Goal: Task Accomplishment & Management: Manage account settings

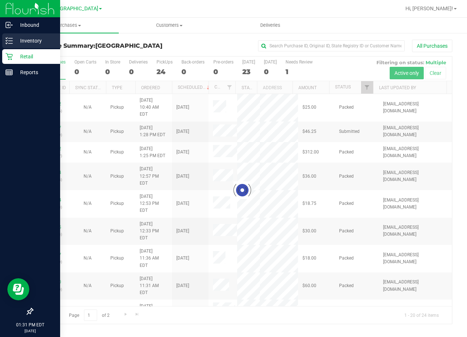
click at [47, 42] on p "Inventory" at bounding box center [35, 40] width 44 height 9
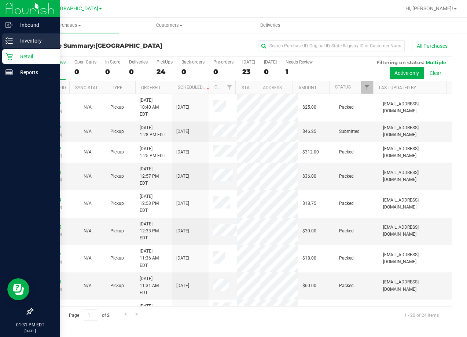
click at [30, 41] on p "Inventory" at bounding box center [35, 40] width 44 height 9
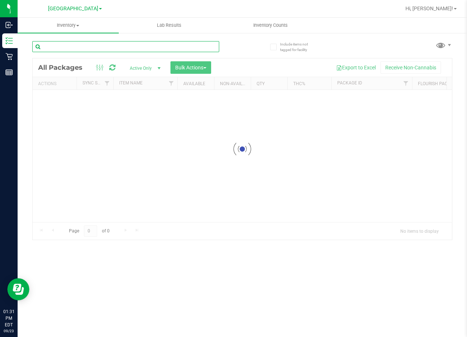
click at [113, 47] on input "text" at bounding box center [125, 46] width 187 height 11
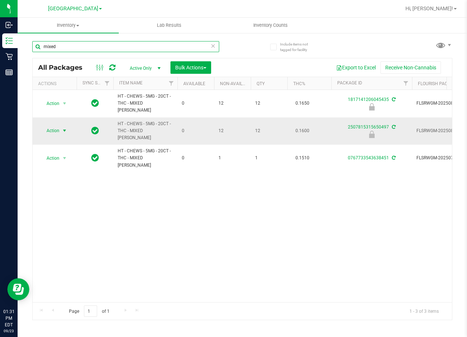
type input "mixed"
click at [48, 125] on span "Action" at bounding box center [50, 130] width 20 height 10
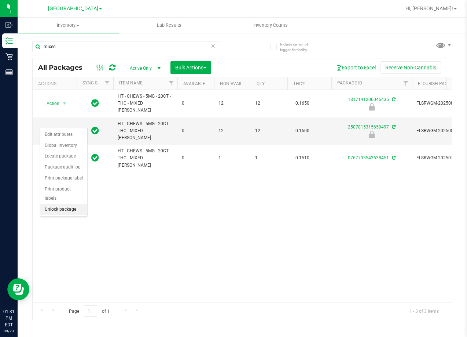
click at [65, 204] on li "Unlock package" at bounding box center [63, 209] width 47 height 11
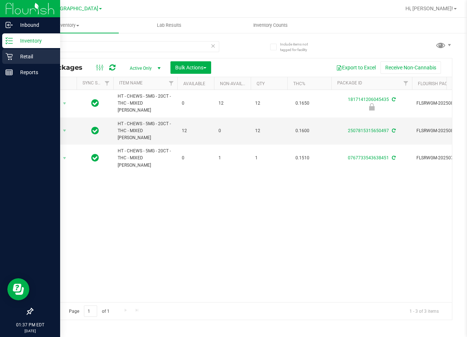
click at [22, 56] on p "Retail" at bounding box center [35, 56] width 44 height 9
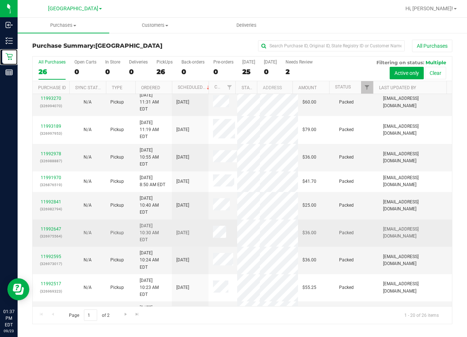
scroll to position [314, 0]
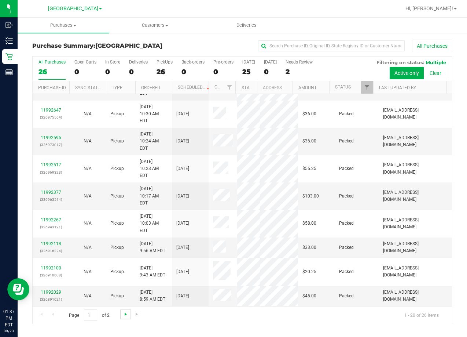
click at [124, 317] on span "Go to the next page" at bounding box center [126, 314] width 6 height 6
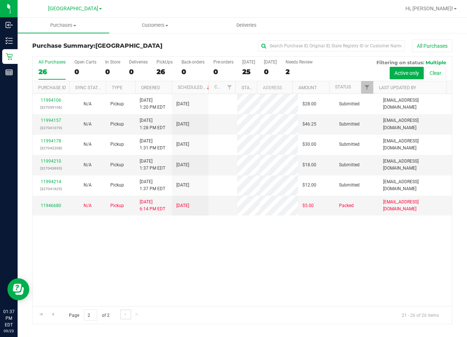
scroll to position [0, 0]
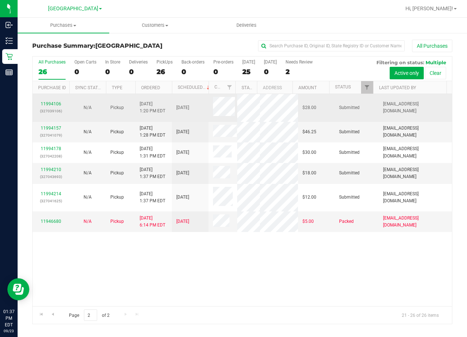
click at [48, 107] on div "11994106 (327039106)" at bounding box center [51, 108] width 28 height 14
click at [50, 105] on link "11994106" at bounding box center [51, 103] width 21 height 5
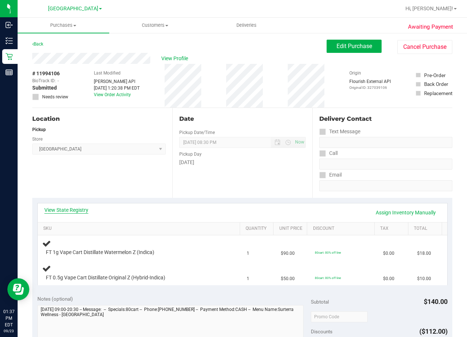
click at [68, 208] on link "View State Registry" at bounding box center [66, 209] width 44 height 7
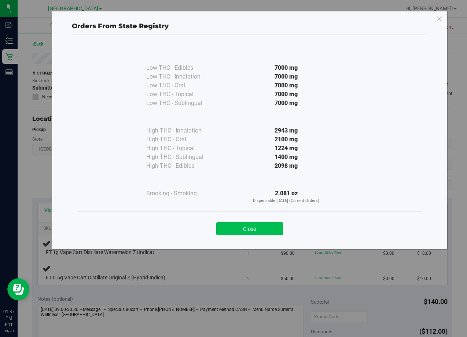
click at [239, 232] on button "Close" at bounding box center [249, 228] width 67 height 13
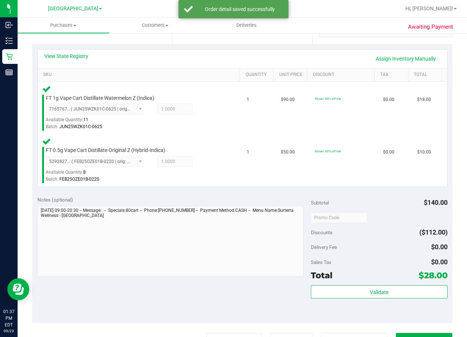
scroll to position [294, 0]
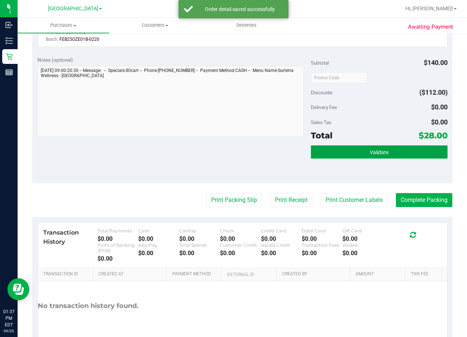
click at [362, 153] on button "Validate" at bounding box center [379, 151] width 137 height 13
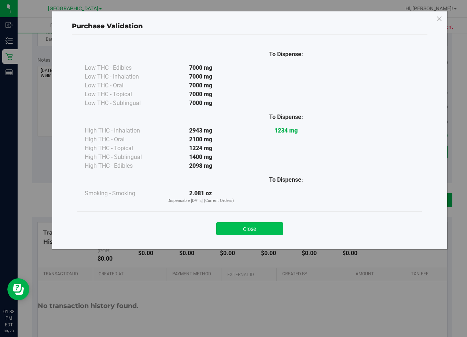
click at [264, 228] on button "Close" at bounding box center [249, 228] width 67 height 13
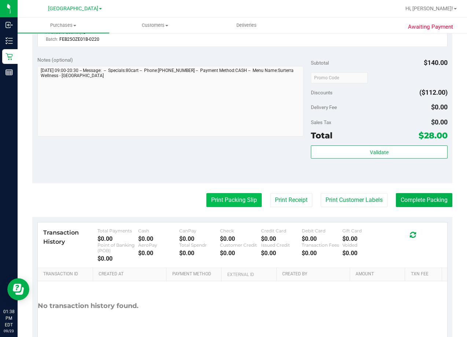
click at [243, 201] on button "Print Packing Slip" at bounding box center [234, 200] width 55 height 14
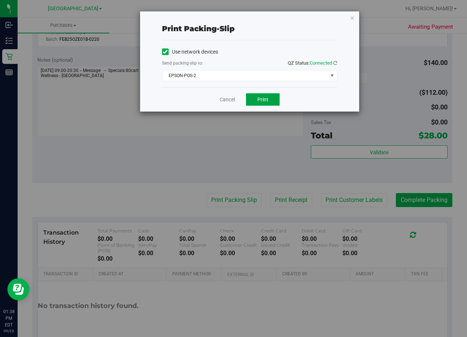
click at [259, 99] on span "Print" at bounding box center [263, 100] width 11 height 6
click at [225, 98] on link "Cancel" at bounding box center [227, 100] width 15 height 8
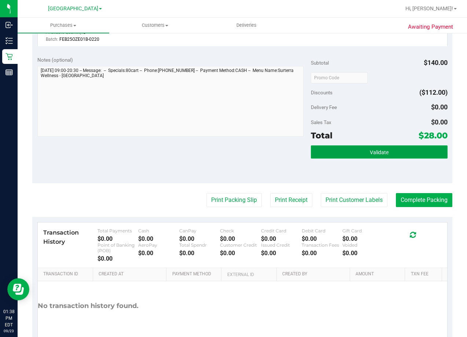
click at [365, 152] on button "Validate" at bounding box center [379, 151] width 137 height 13
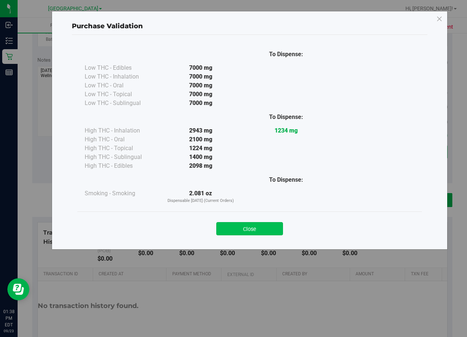
click at [265, 232] on button "Close" at bounding box center [249, 228] width 67 height 13
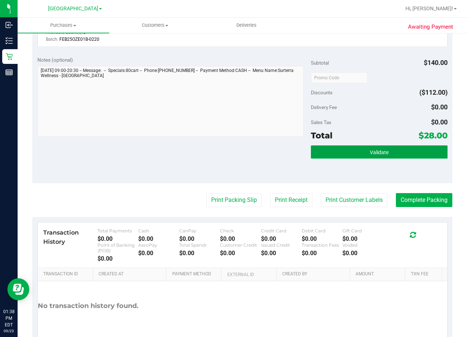
click at [406, 158] on button "Validate" at bounding box center [379, 151] width 137 height 13
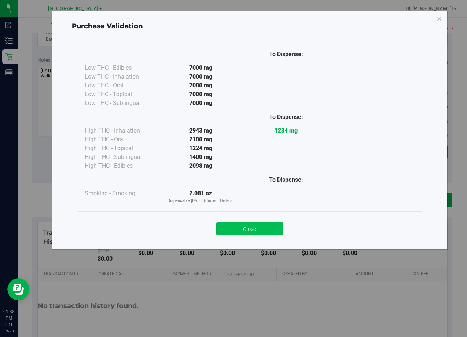
click at [250, 228] on button "Close" at bounding box center [249, 228] width 67 height 13
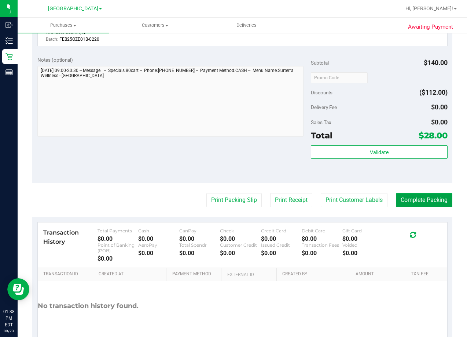
click at [416, 202] on button "Complete Packing" at bounding box center [424, 200] width 57 height 14
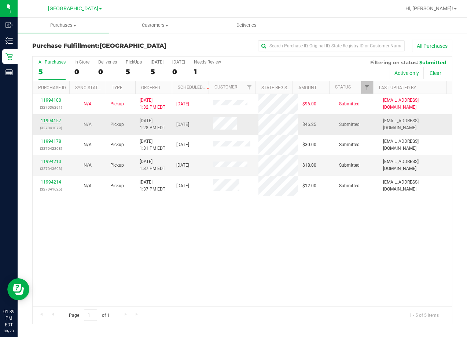
click at [53, 120] on link "11994157" at bounding box center [51, 120] width 21 height 5
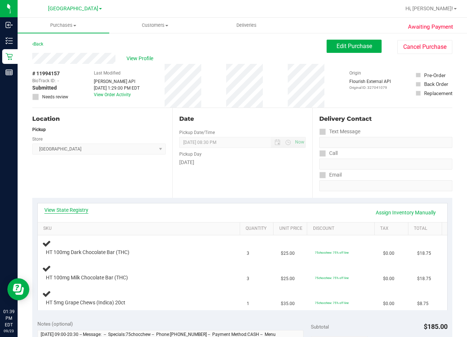
click at [58, 211] on link "View State Registry" at bounding box center [66, 209] width 44 height 7
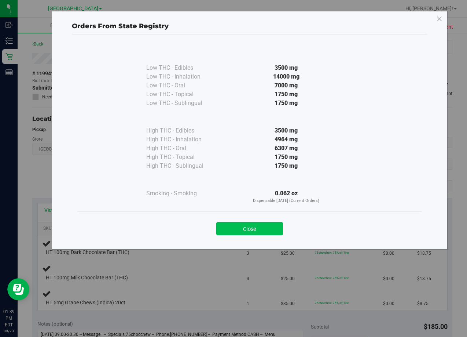
click at [260, 232] on button "Close" at bounding box center [249, 228] width 67 height 13
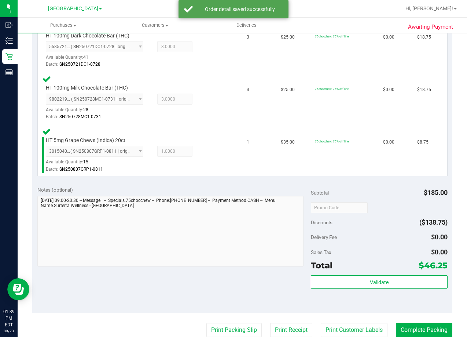
scroll to position [220, 0]
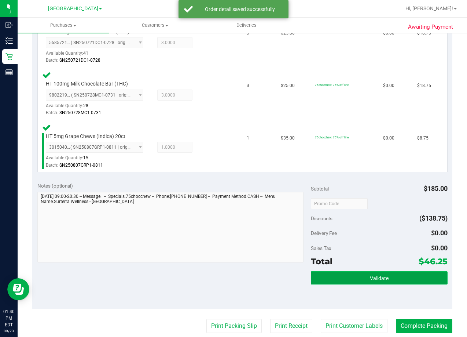
click at [403, 277] on button "Validate" at bounding box center [379, 277] width 137 height 13
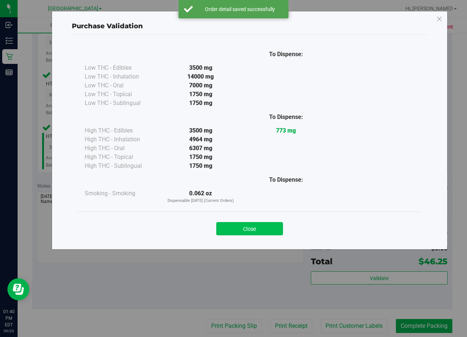
click at [281, 225] on button "Close" at bounding box center [249, 228] width 67 height 13
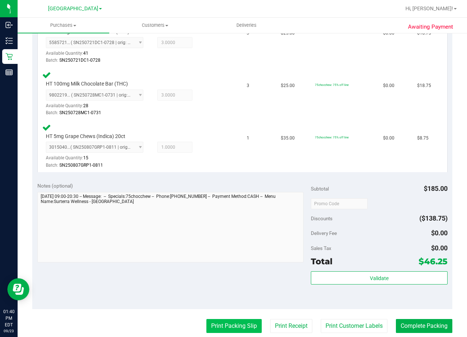
click at [224, 328] on button "Print Packing Slip" at bounding box center [234, 326] width 55 height 14
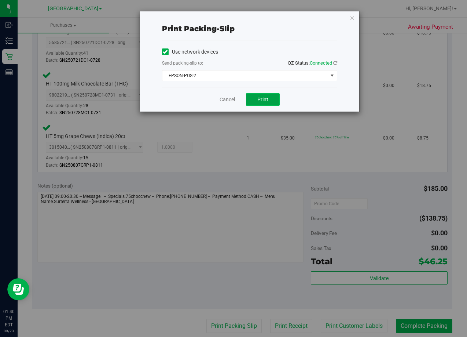
click at [266, 100] on span "Print" at bounding box center [263, 100] width 11 height 6
click at [227, 99] on link "Cancel" at bounding box center [227, 100] width 15 height 8
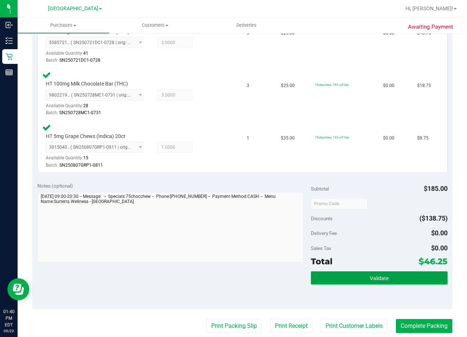
click at [385, 273] on button "Validate" at bounding box center [379, 277] width 137 height 13
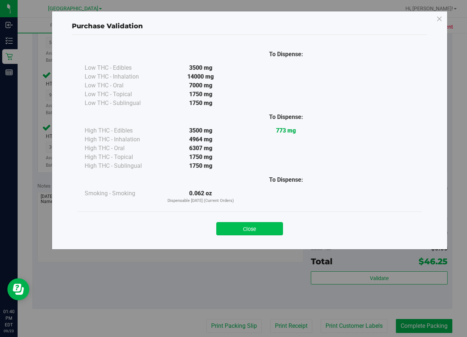
click at [251, 233] on button "Close" at bounding box center [249, 228] width 67 height 13
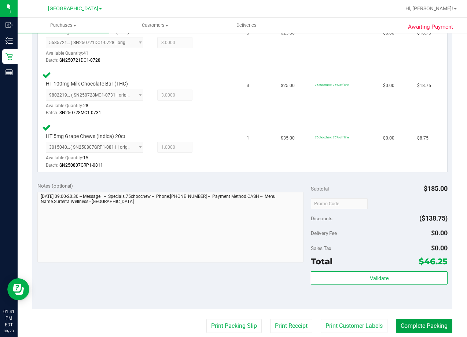
click at [429, 326] on button "Complete Packing" at bounding box center [424, 326] width 57 height 14
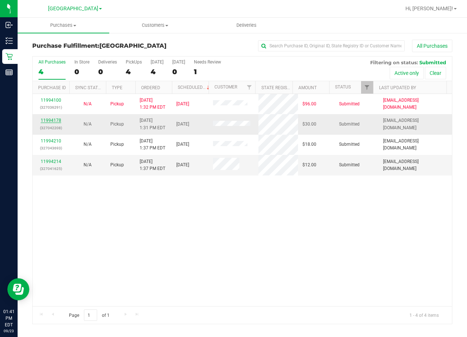
click at [52, 120] on link "11994178" at bounding box center [51, 120] width 21 height 5
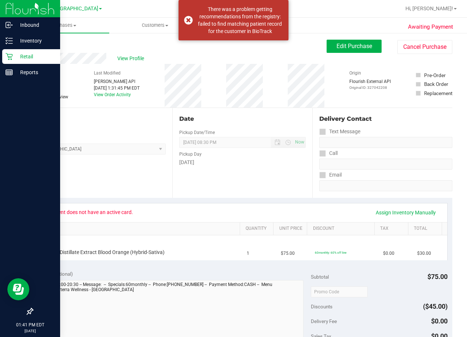
click at [25, 57] on p "Retail" at bounding box center [35, 56] width 44 height 9
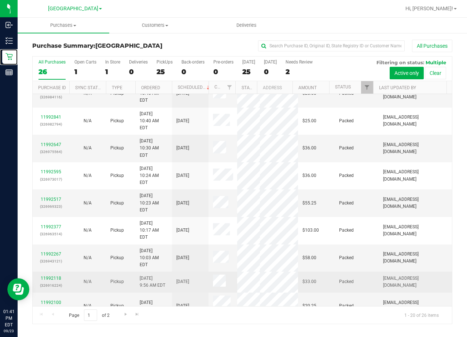
scroll to position [321, 0]
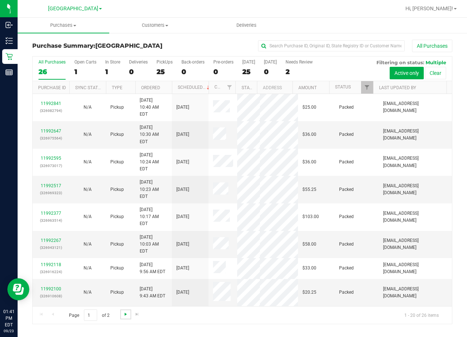
click at [128, 315] on span "Go to the next page" at bounding box center [126, 314] width 6 height 6
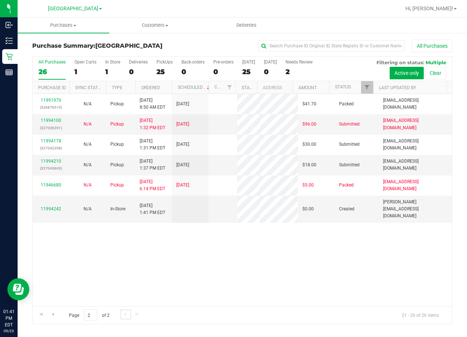
scroll to position [0, 0]
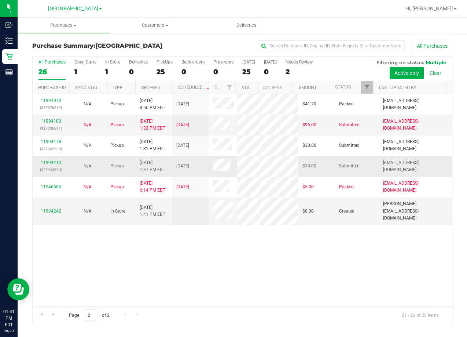
click at [52, 159] on div "11994210 (327043693)" at bounding box center [51, 166] width 28 height 14
click at [57, 166] on p "(327043693)" at bounding box center [51, 169] width 28 height 7
click at [49, 163] on link "11994210" at bounding box center [51, 162] width 21 height 5
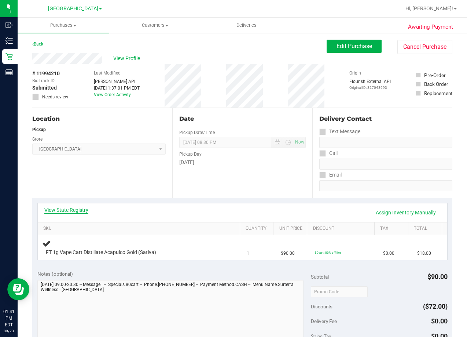
click at [78, 206] on link "View State Registry" at bounding box center [66, 209] width 44 height 7
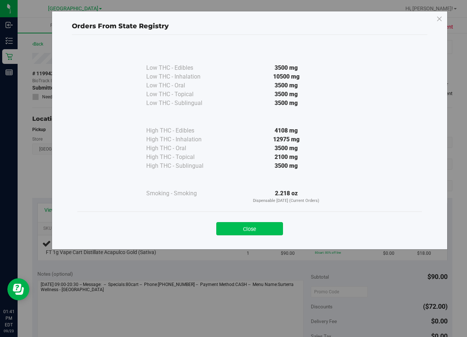
click at [278, 232] on button "Close" at bounding box center [249, 228] width 67 height 13
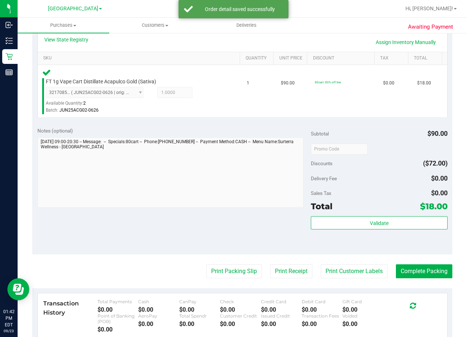
scroll to position [257, 0]
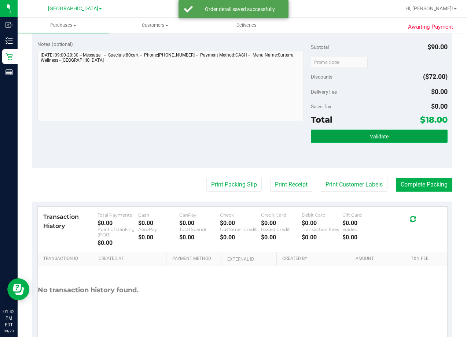
click at [407, 134] on button "Validate" at bounding box center [379, 136] width 137 height 13
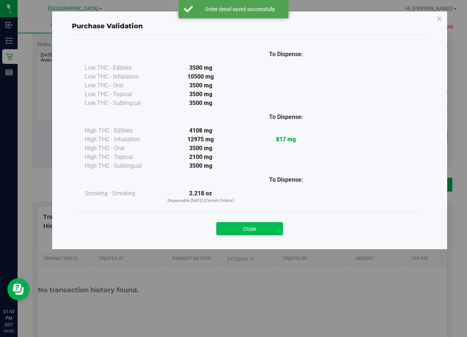
click at [262, 228] on button "Close" at bounding box center [249, 228] width 67 height 13
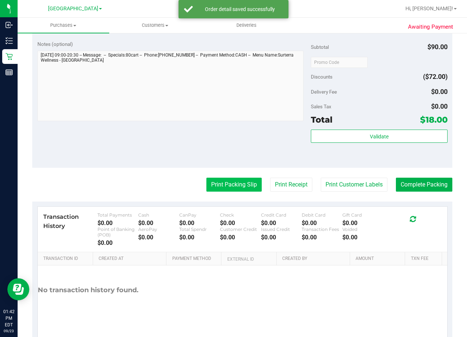
click at [228, 181] on button "Print Packing Slip" at bounding box center [234, 185] width 55 height 14
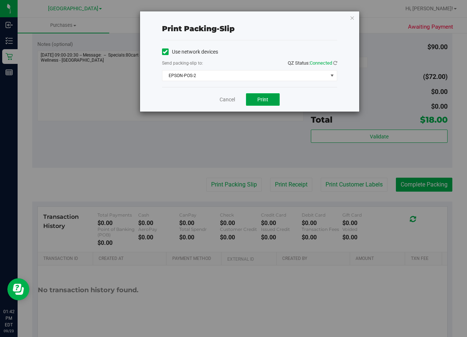
click at [259, 101] on span "Print" at bounding box center [263, 100] width 11 height 6
click at [226, 102] on link "Cancel" at bounding box center [227, 100] width 15 height 8
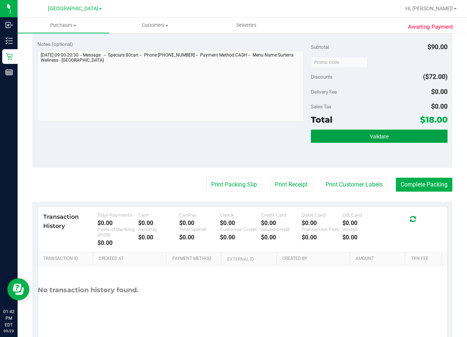
click at [362, 139] on button "Validate" at bounding box center [379, 136] width 137 height 13
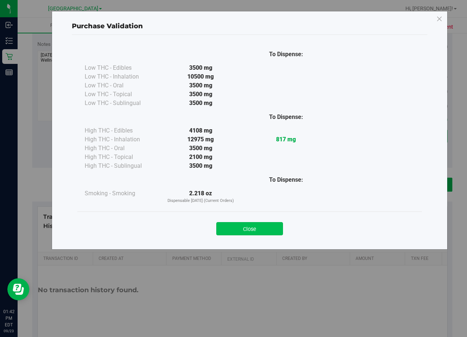
click at [252, 229] on button "Close" at bounding box center [249, 228] width 67 height 13
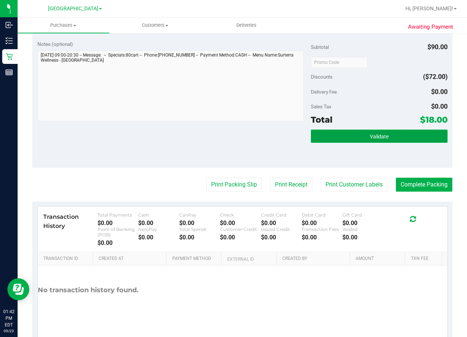
click at [376, 135] on span "Validate" at bounding box center [379, 137] width 19 height 6
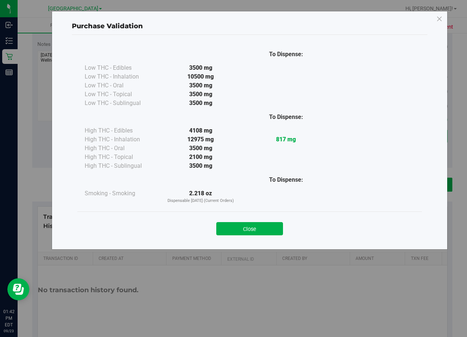
click at [252, 230] on button "Close" at bounding box center [249, 228] width 67 height 13
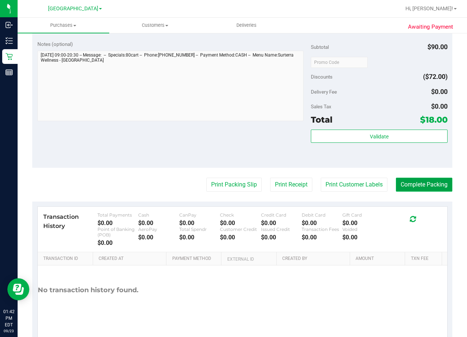
click at [423, 183] on button "Complete Packing" at bounding box center [424, 185] width 57 height 14
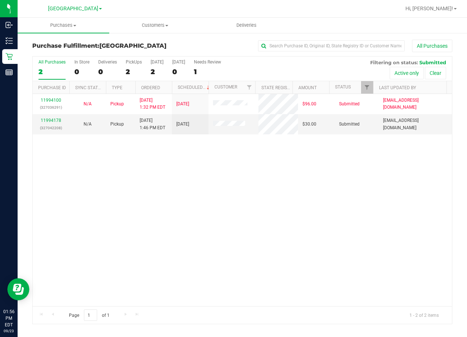
click at [320, 195] on div "11994100 (327036291) N/A Pickup 9/23/2025 1:32 PM EDT 9/23/2025 $96.00 Submitte…" at bounding box center [243, 200] width 420 height 212
click at [56, 117] on div "11994178 (327042208)" at bounding box center [51, 124] width 28 height 14
click at [49, 122] on link "11994178" at bounding box center [51, 120] width 21 height 5
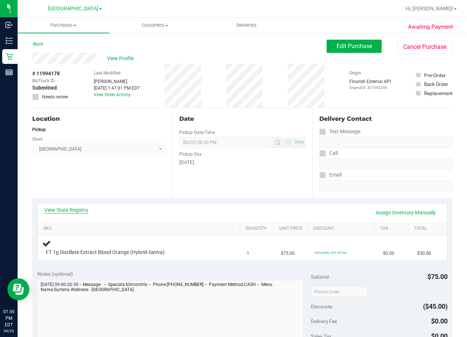
click at [73, 209] on link "View State Registry" at bounding box center [66, 209] width 44 height 7
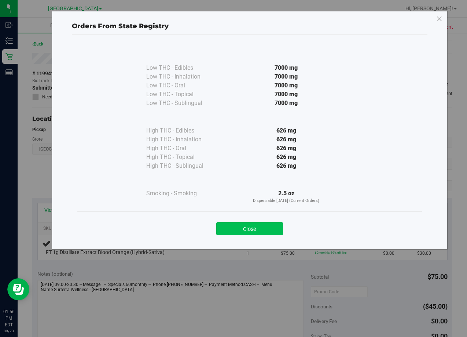
click at [267, 227] on button "Close" at bounding box center [249, 228] width 67 height 13
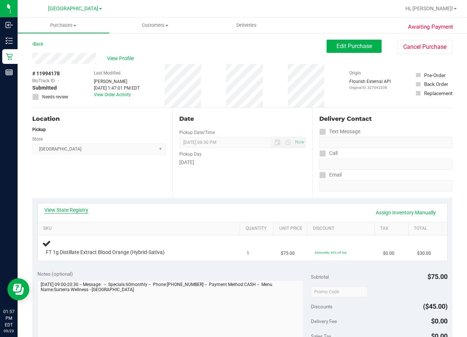
click at [81, 210] on link "View State Registry" at bounding box center [66, 209] width 44 height 7
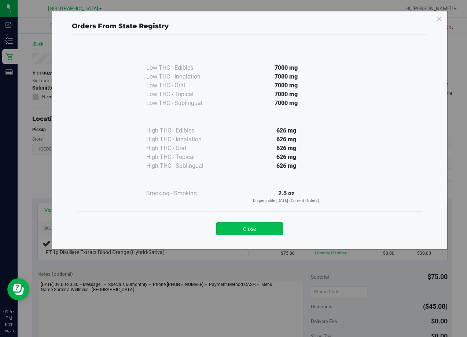
click at [254, 230] on button "Close" at bounding box center [249, 228] width 67 height 13
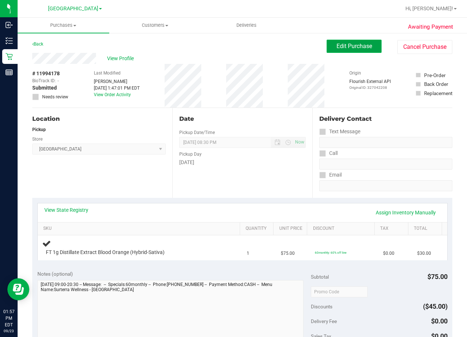
click at [344, 44] on span "Edit Purchase" at bounding box center [355, 46] width 36 height 7
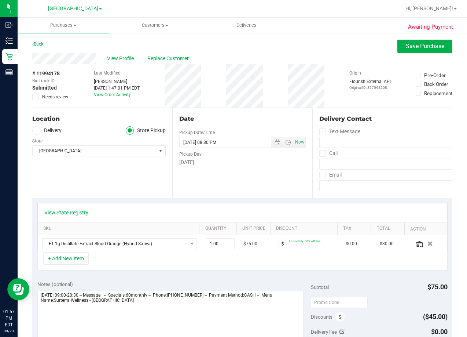
click at [36, 97] on icon at bounding box center [35, 97] width 5 height 0
click at [0, 0] on input "Needs review" at bounding box center [0, 0] width 0 height 0
click at [127, 308] on textarea at bounding box center [170, 326] width 266 height 70
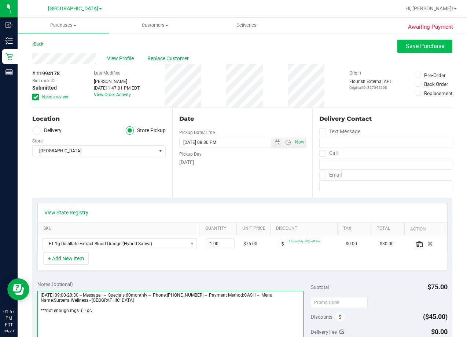
type textarea "Tuesday 09/23/2025 09:00-20:30 -- Message: -- Specials:60monthly -- Phone:86335…"
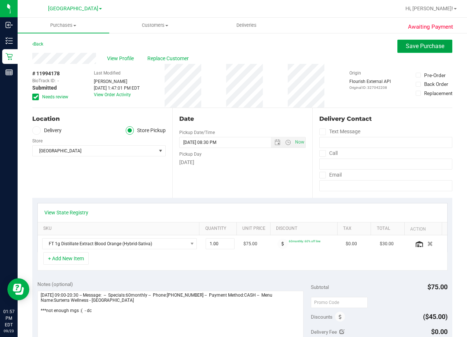
click at [413, 50] on button "Save Purchase" at bounding box center [425, 46] width 55 height 13
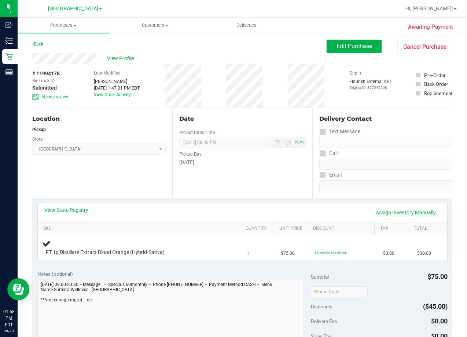
click at [228, 79] on div "# 11994178 BioTrack ID: - Submitted Needs review Last Modified Dawn Coyle Sep 2…" at bounding box center [242, 86] width 421 height 44
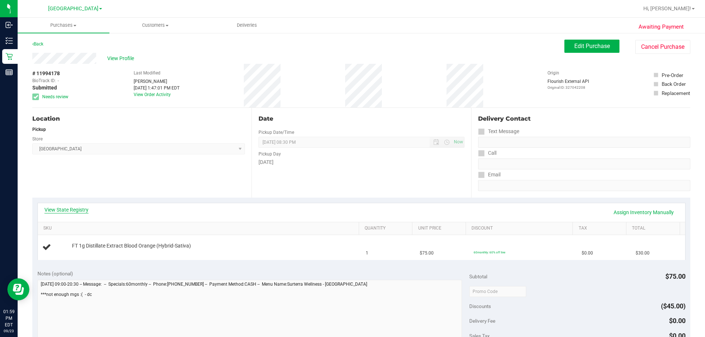
click at [78, 207] on link "View State Registry" at bounding box center [66, 209] width 44 height 7
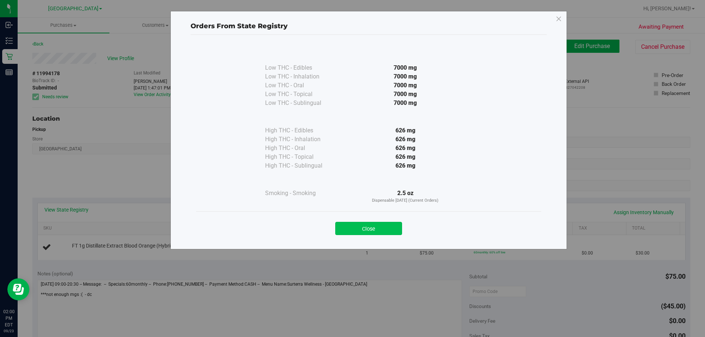
click at [370, 227] on button "Close" at bounding box center [368, 228] width 67 height 13
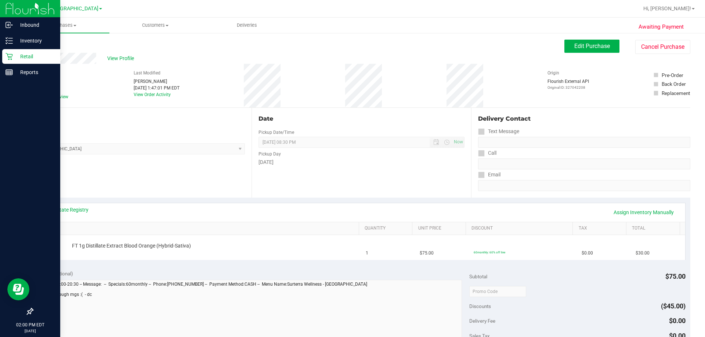
click at [27, 55] on p "Retail" at bounding box center [35, 56] width 44 height 9
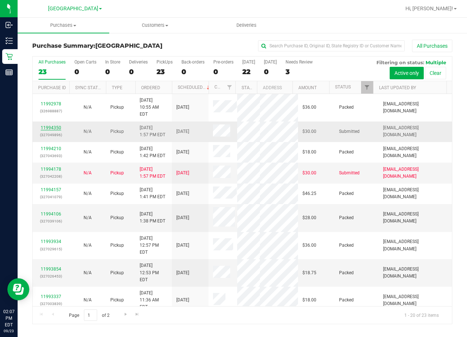
click at [56, 130] on link "11994350" at bounding box center [51, 127] width 21 height 5
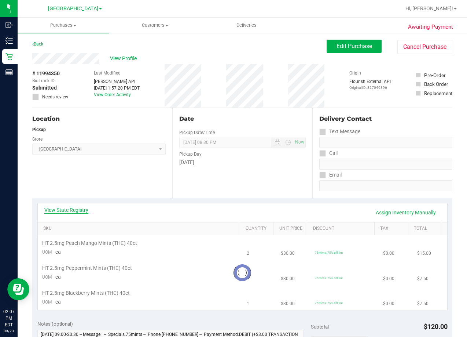
click at [54, 212] on link "View State Registry" at bounding box center [66, 209] width 44 height 7
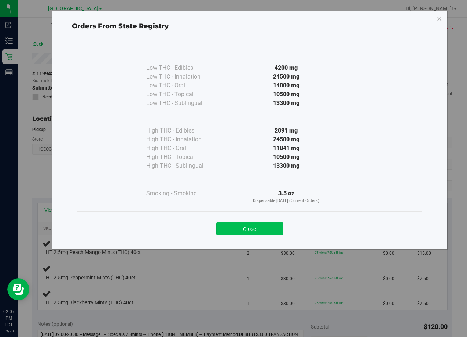
click at [251, 231] on button "Close" at bounding box center [249, 228] width 67 height 13
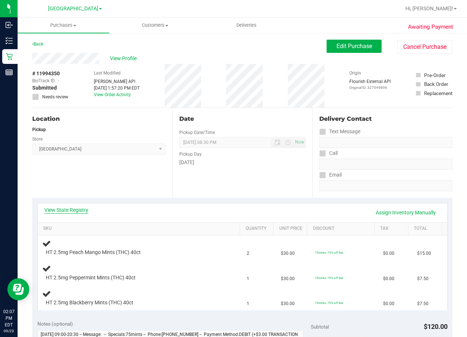
click at [84, 208] on link "View State Registry" at bounding box center [66, 209] width 44 height 7
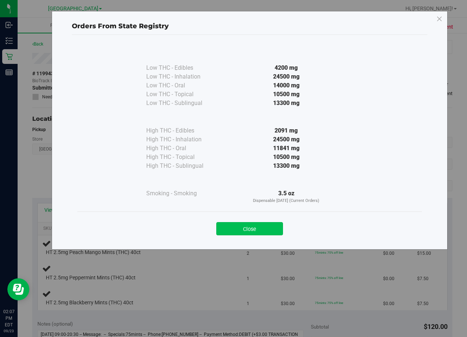
click at [243, 226] on button "Close" at bounding box center [249, 228] width 67 height 13
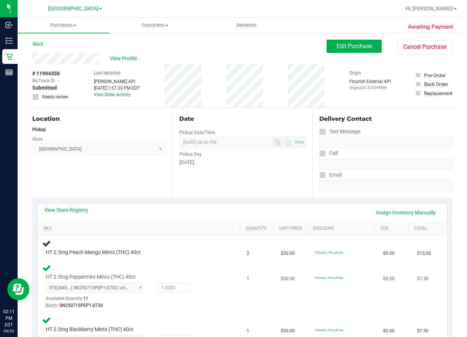
click at [205, 282] on div "5192849308501587 ( SN250715PEP1-0730 | orig: FLSRWGM-20250806-257 ) 51928493085…" at bounding box center [134, 295] width 176 height 27
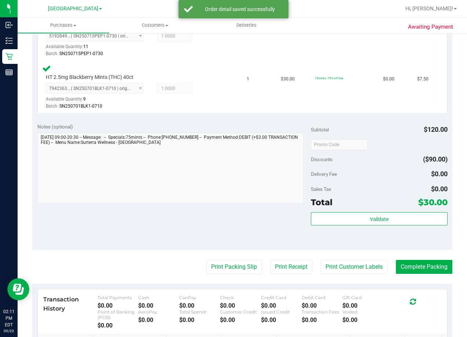
scroll to position [367, 0]
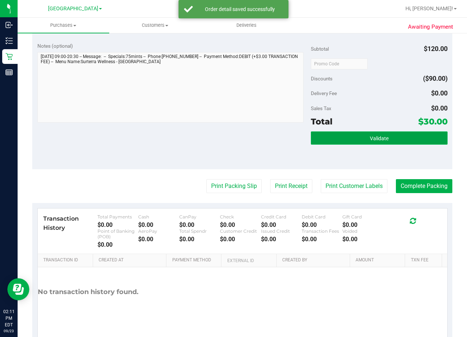
click at [382, 140] on span "Validate" at bounding box center [379, 138] width 19 height 6
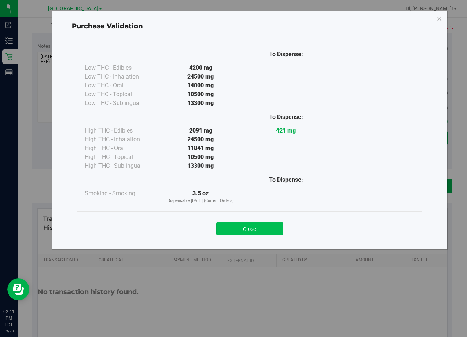
click at [271, 223] on button "Close" at bounding box center [249, 228] width 67 height 13
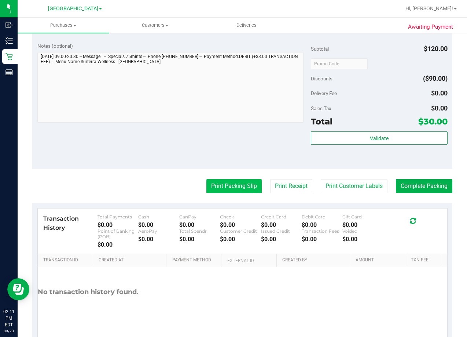
click at [232, 188] on button "Print Packing Slip" at bounding box center [234, 186] width 55 height 14
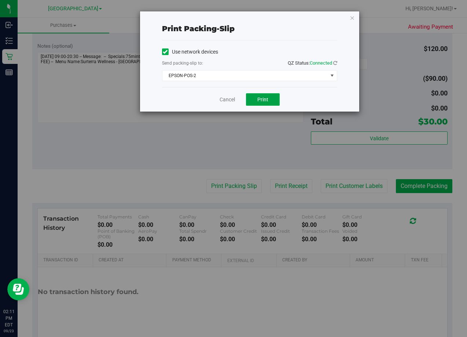
click at [262, 99] on span "Print" at bounding box center [263, 100] width 11 height 6
click at [226, 99] on link "Cancel" at bounding box center [227, 100] width 15 height 8
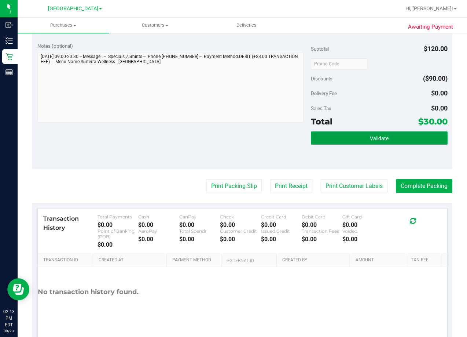
click at [371, 132] on button "Validate" at bounding box center [379, 137] width 137 height 13
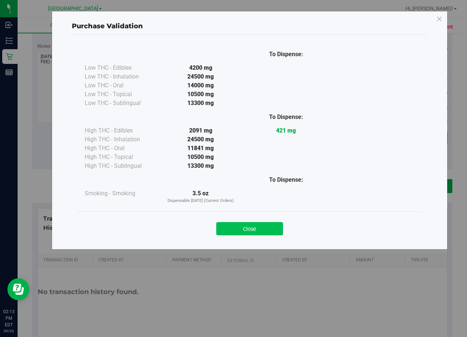
click at [262, 225] on button "Close" at bounding box center [249, 228] width 67 height 13
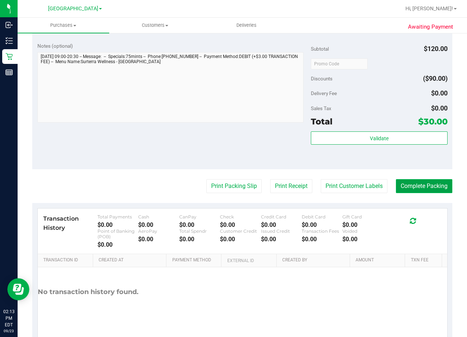
click at [427, 189] on button "Complete Packing" at bounding box center [424, 186] width 57 height 14
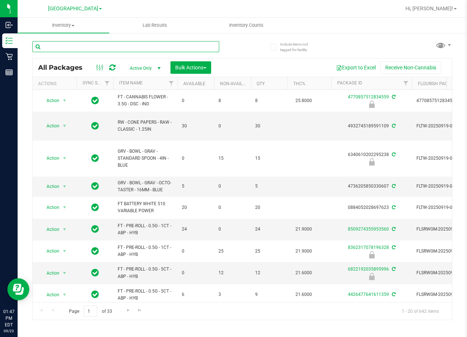
click at [134, 47] on input "text" at bounding box center [125, 46] width 187 height 11
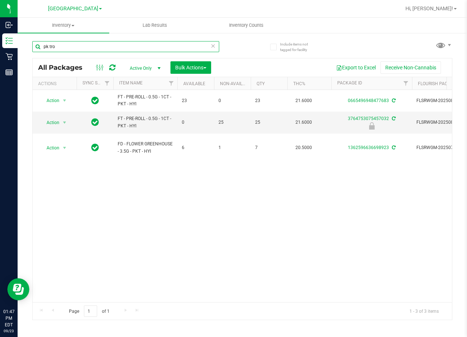
type input "pk tro"
click at [171, 180] on div "Action Action Create package Edit attributes Global inventory Locate package Lo…" at bounding box center [243, 196] width 420 height 212
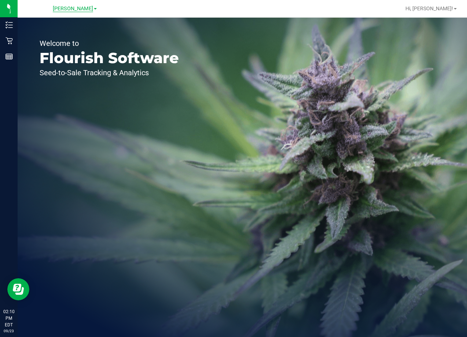
click at [69, 10] on span "[PERSON_NAME]" at bounding box center [73, 9] width 40 height 7
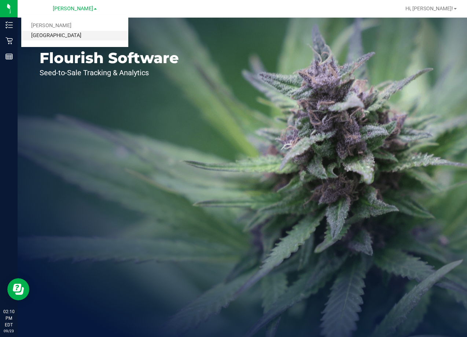
click at [69, 36] on link "[GEOGRAPHIC_DATA]" at bounding box center [74, 36] width 107 height 10
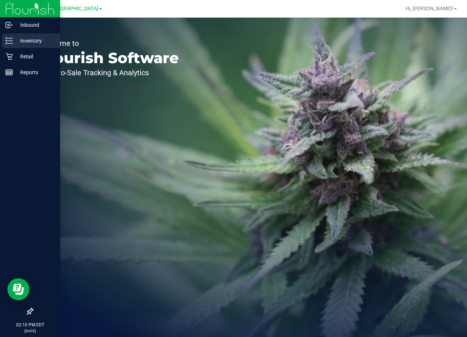
click at [35, 43] on p "Inventory" at bounding box center [35, 40] width 44 height 9
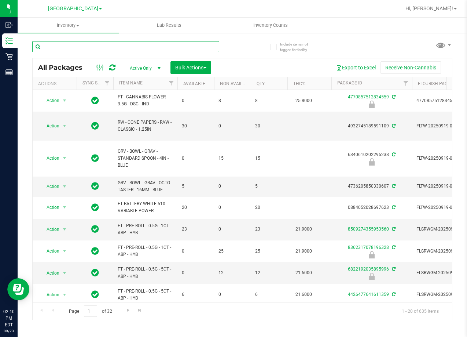
click at [160, 50] on input "text" at bounding box center [125, 46] width 187 height 11
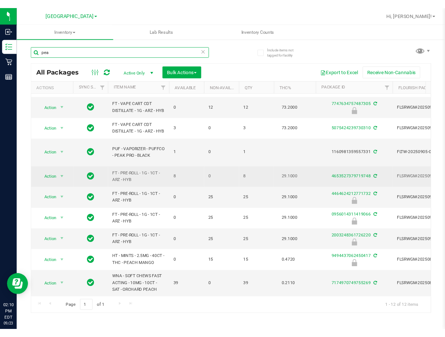
scroll to position [37, 0]
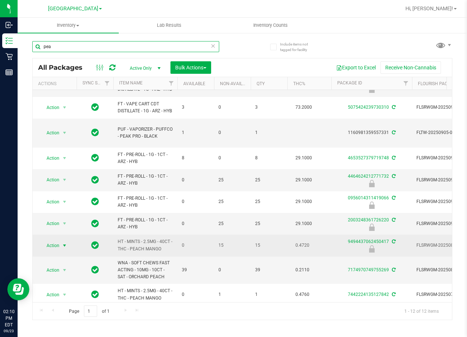
type input "pea"
click at [54, 250] on span "Action" at bounding box center [50, 245] width 20 height 10
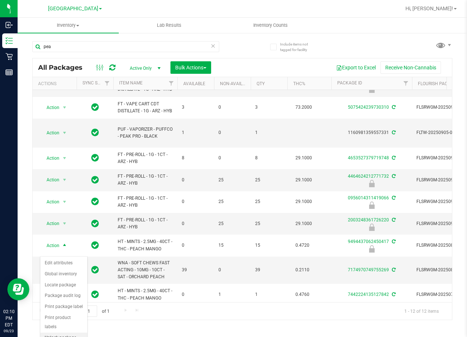
click at [57, 332] on li "Unlock package" at bounding box center [63, 337] width 47 height 11
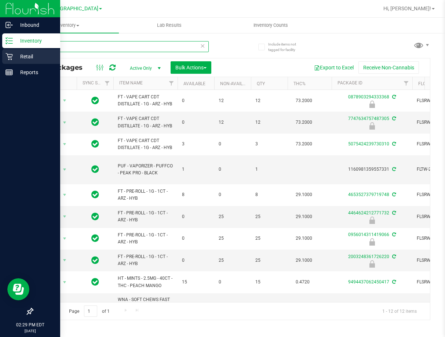
drag, startPoint x: 87, startPoint y: 45, endPoint x: 11, endPoint y: 58, distance: 76.3
click at [13, 60] on div "Inbound Inventory Retail Reports 02:29 PM EDT 09/23/2025 09/23 Lakeland WC Bran…" at bounding box center [222, 168] width 445 height 337
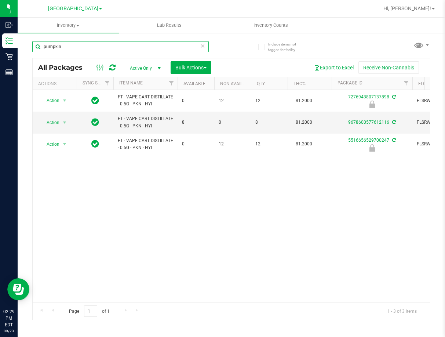
type input "pumpkin"
click at [248, 221] on div "Action Action Edit attributes Global inventory Locate package Package audit log…" at bounding box center [231, 196] width 397 height 212
click at [218, 209] on div "Action Action Edit attributes Global inventory Locate package Package audit log…" at bounding box center [231, 196] width 397 height 212
click at [216, 208] on div "Action Action Edit attributes Global inventory Locate package Package audit log…" at bounding box center [231, 196] width 397 height 212
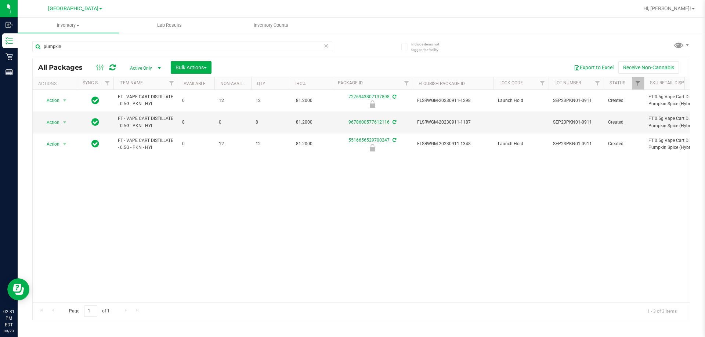
click at [361, 252] on div "Action Action Edit attributes Global inventory Locate package Package audit log…" at bounding box center [361, 196] width 657 height 212
